Goal: Information Seeking & Learning: Learn about a topic

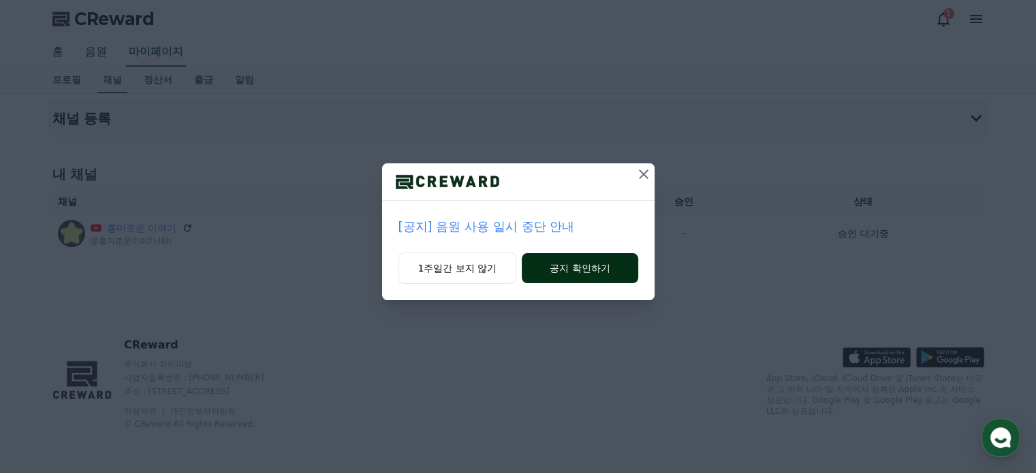
click at [571, 267] on button "공지 확인하기" at bounding box center [580, 268] width 116 height 30
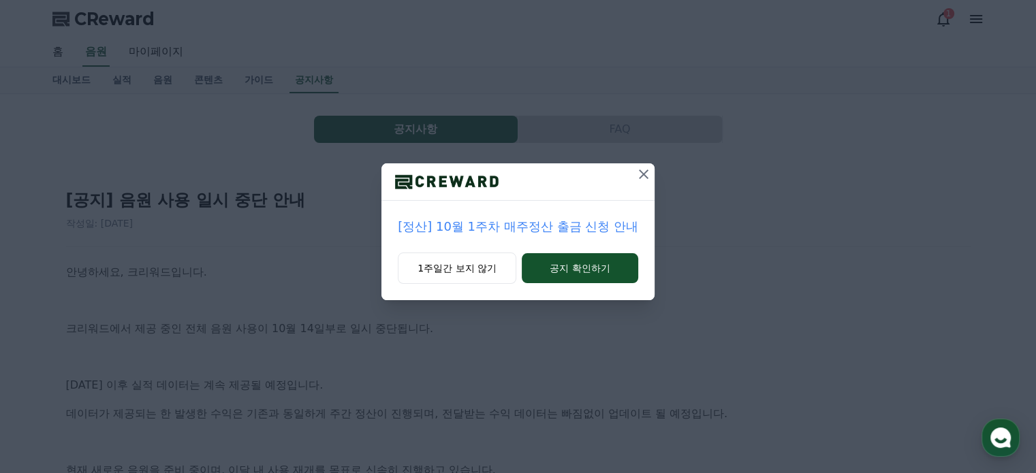
click at [646, 167] on icon at bounding box center [644, 174] width 16 height 16
